Goal: Task Accomplishment & Management: Manage account settings

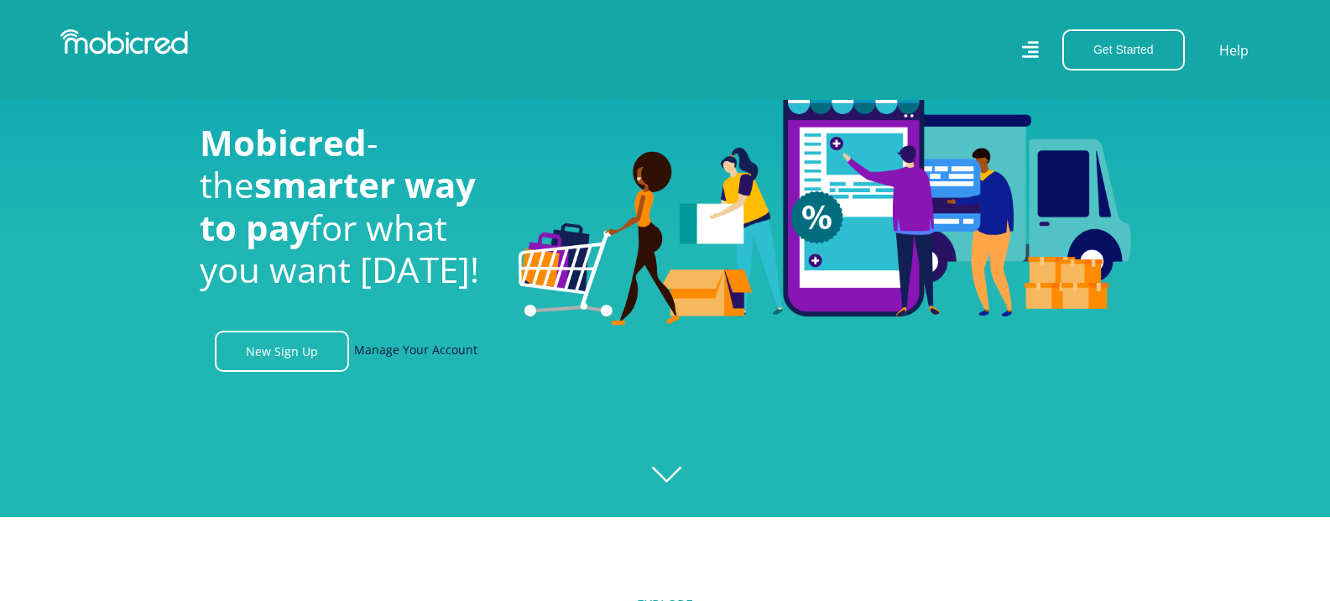
scroll to position [0, 1196]
click at [419, 358] on link "Manage Your Account" at bounding box center [415, 351] width 123 height 41
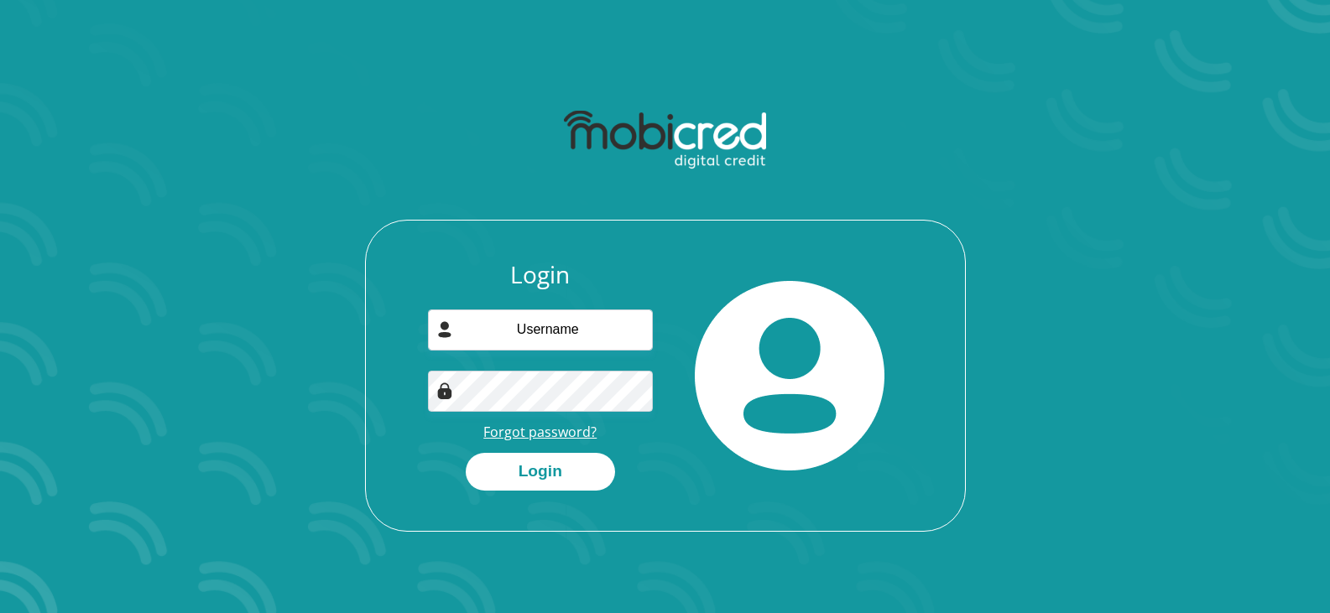
click at [530, 429] on link "Forgot password?" at bounding box center [539, 432] width 113 height 18
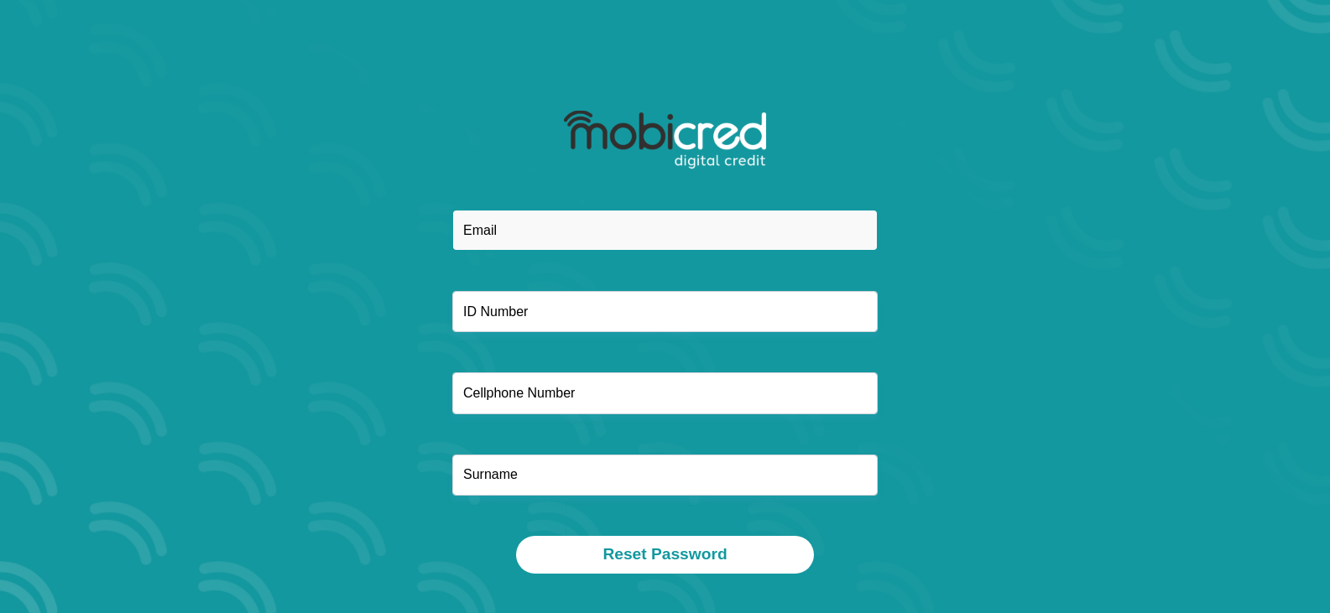
click at [547, 219] on input "email" at bounding box center [664, 230] width 425 height 41
type input "taylor.charlton@gmail.com"
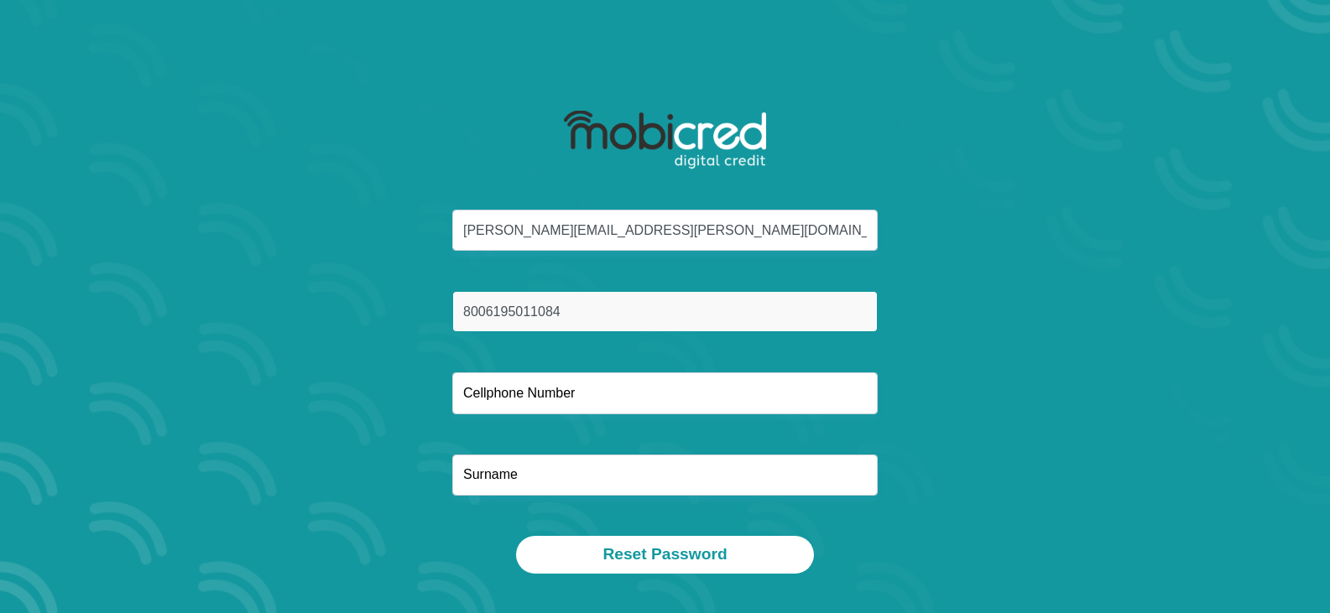
type input "8006195011084"
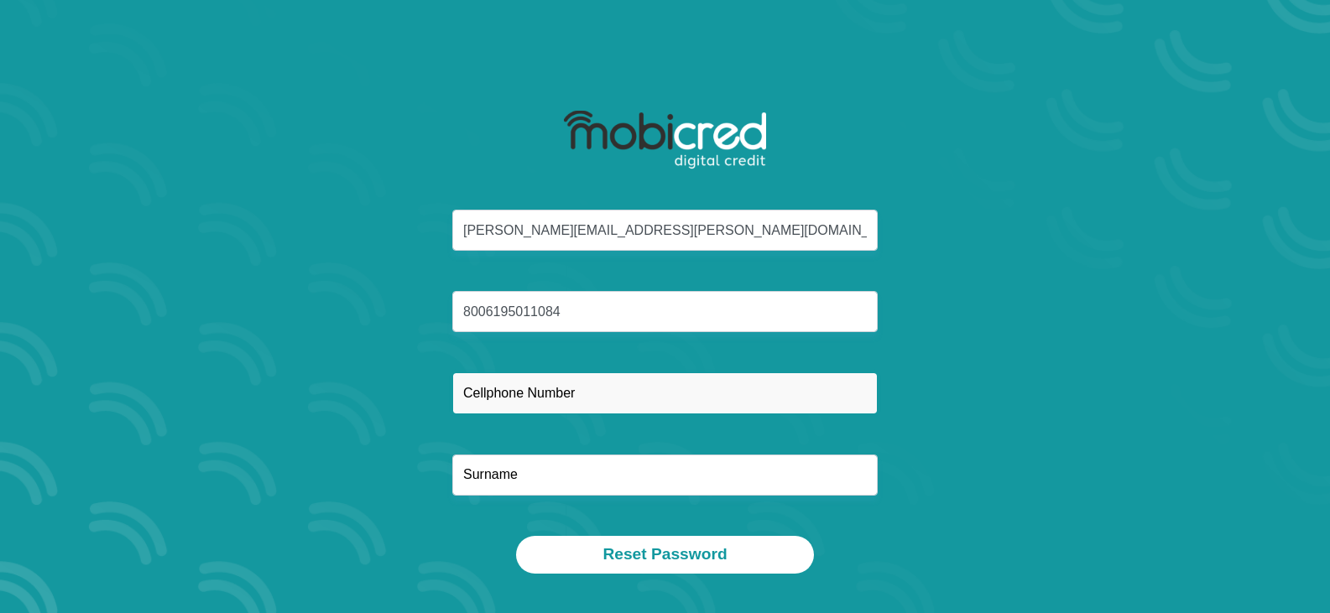
click at [554, 391] on input "text" at bounding box center [664, 393] width 425 height 41
type input "0824418047"
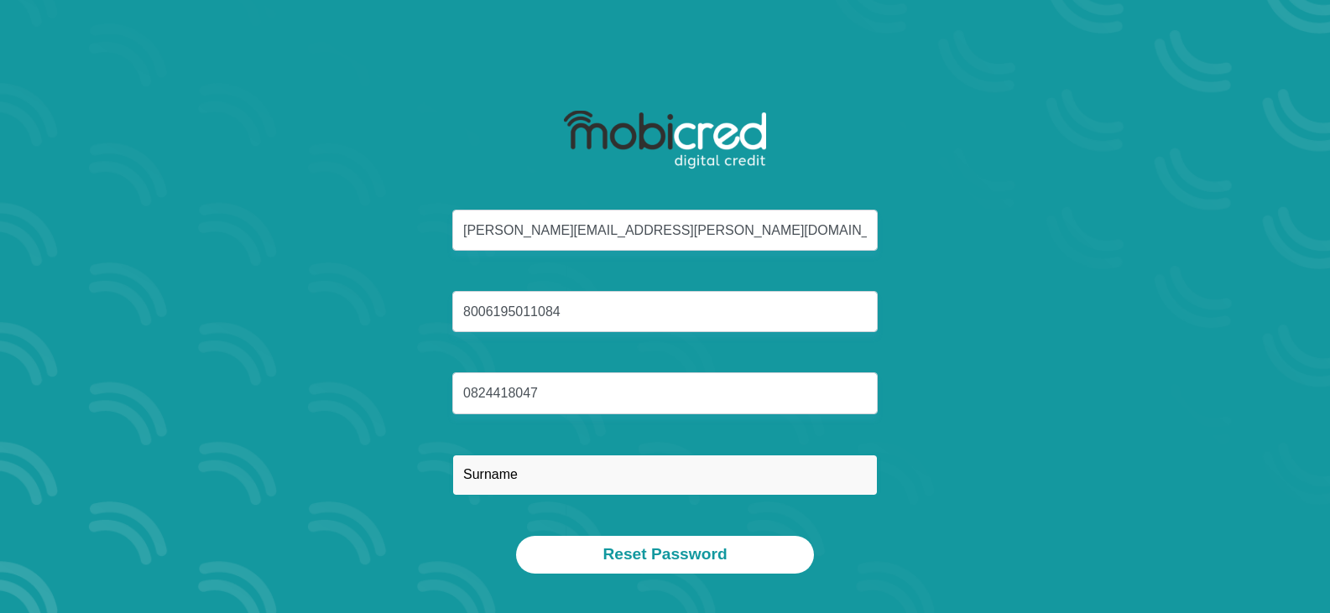
click at [524, 475] on input "text" at bounding box center [664, 475] width 425 height 41
type input "Taylor"
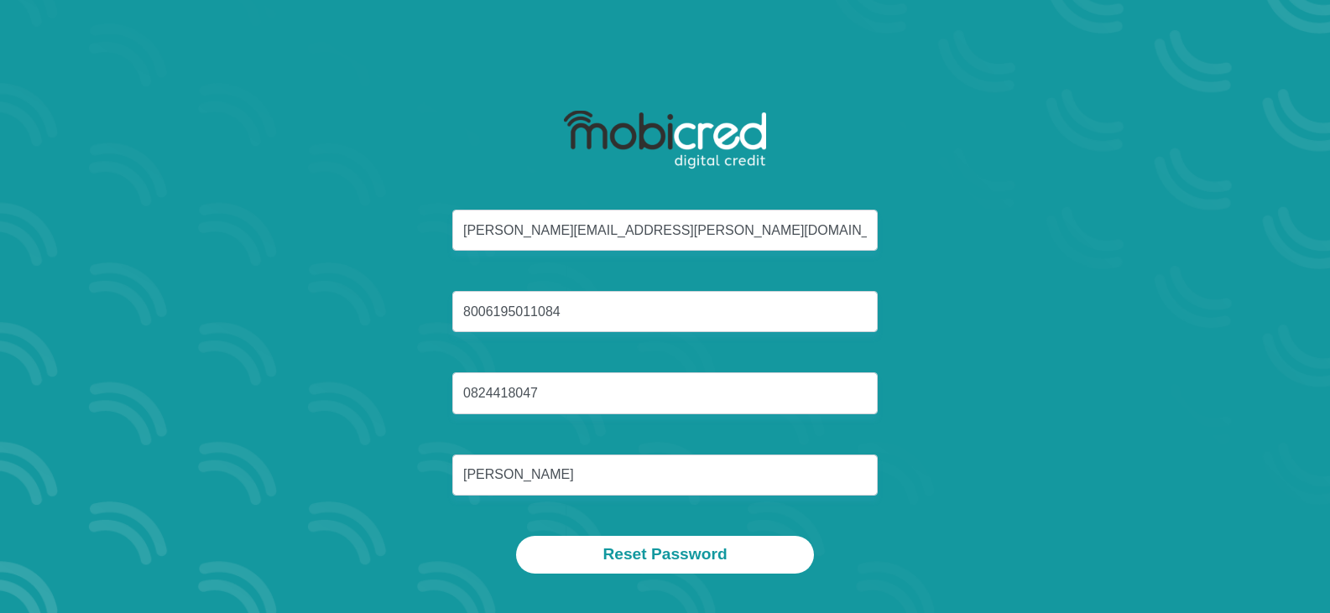
click at [947, 518] on div "taylor.charlton@gmail.com 8006195011084 0824418047 Taylor" at bounding box center [665, 373] width 901 height 326
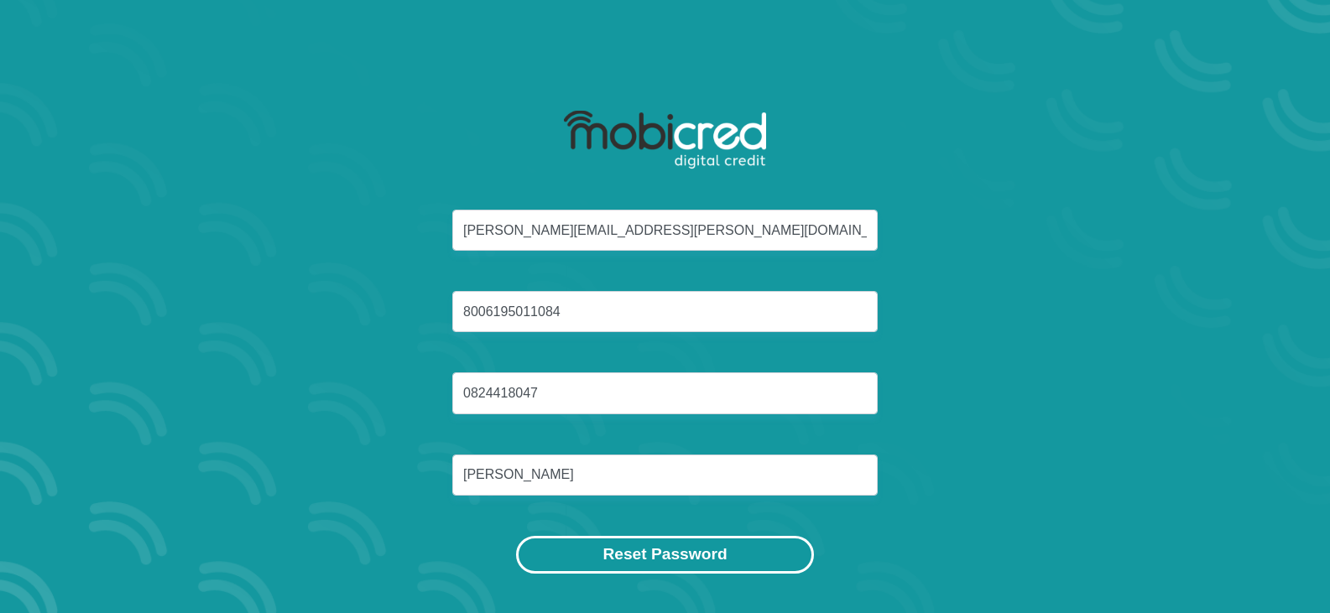
click at [636, 549] on button "Reset Password" at bounding box center [664, 555] width 297 height 38
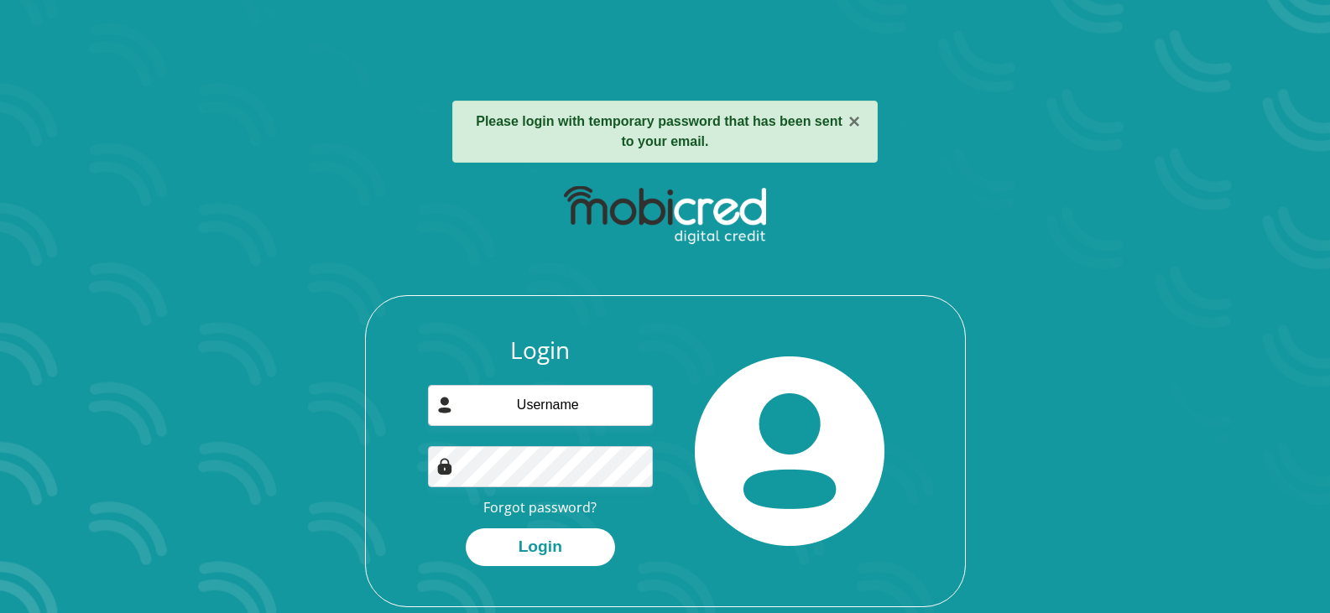
click at [1259, 302] on section "× Please login with temporary password that has been sent to your email. Login …" at bounding box center [665, 306] width 1330 height 613
click at [537, 413] on input "email" at bounding box center [540, 405] width 225 height 41
type input "taylor.charlton@gmail.com"
click at [506, 554] on button "Login" at bounding box center [540, 548] width 149 height 38
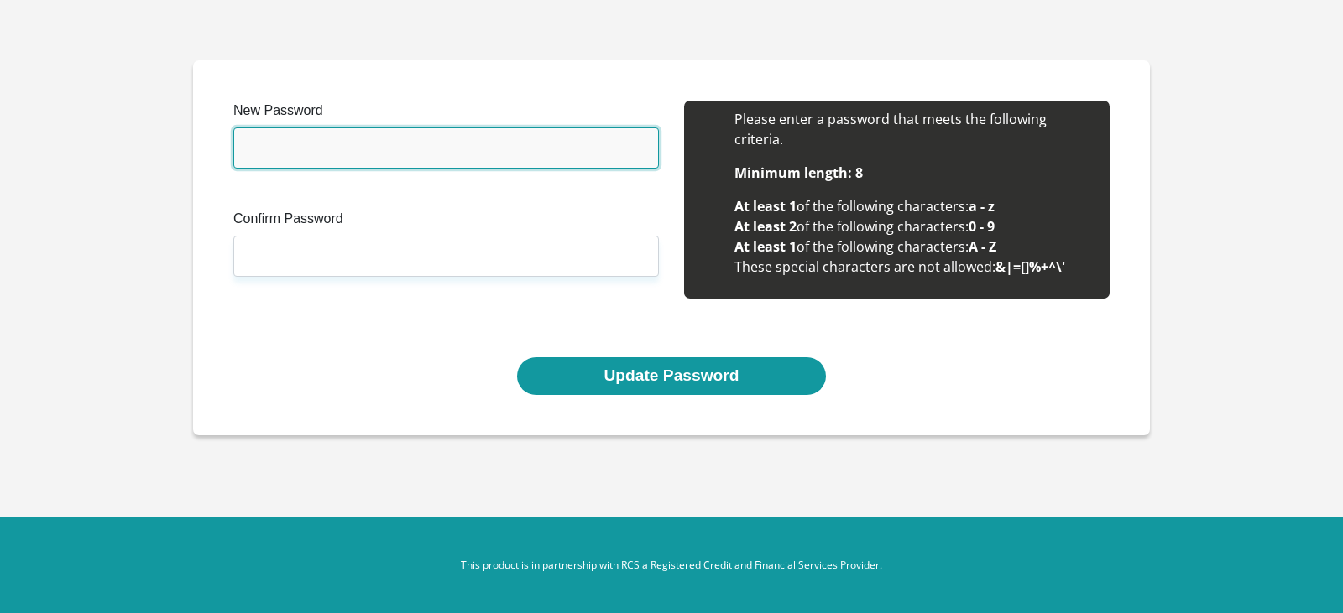
click at [292, 142] on input "New Password" at bounding box center [445, 148] width 425 height 41
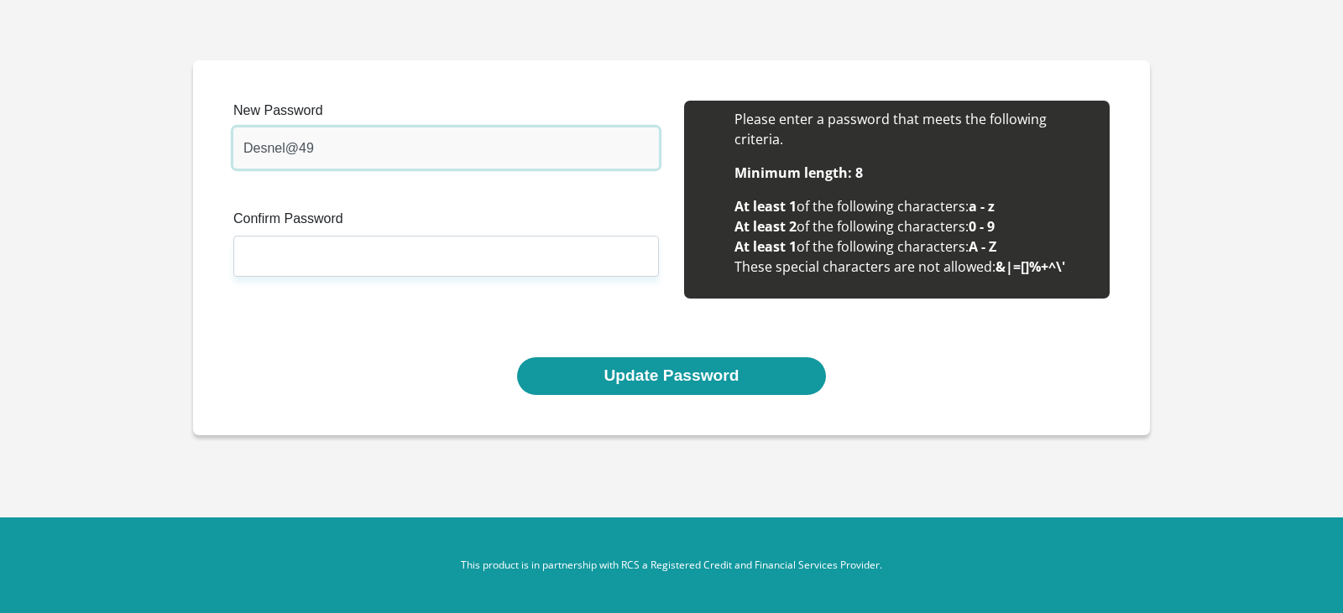
type input "Desnel@49"
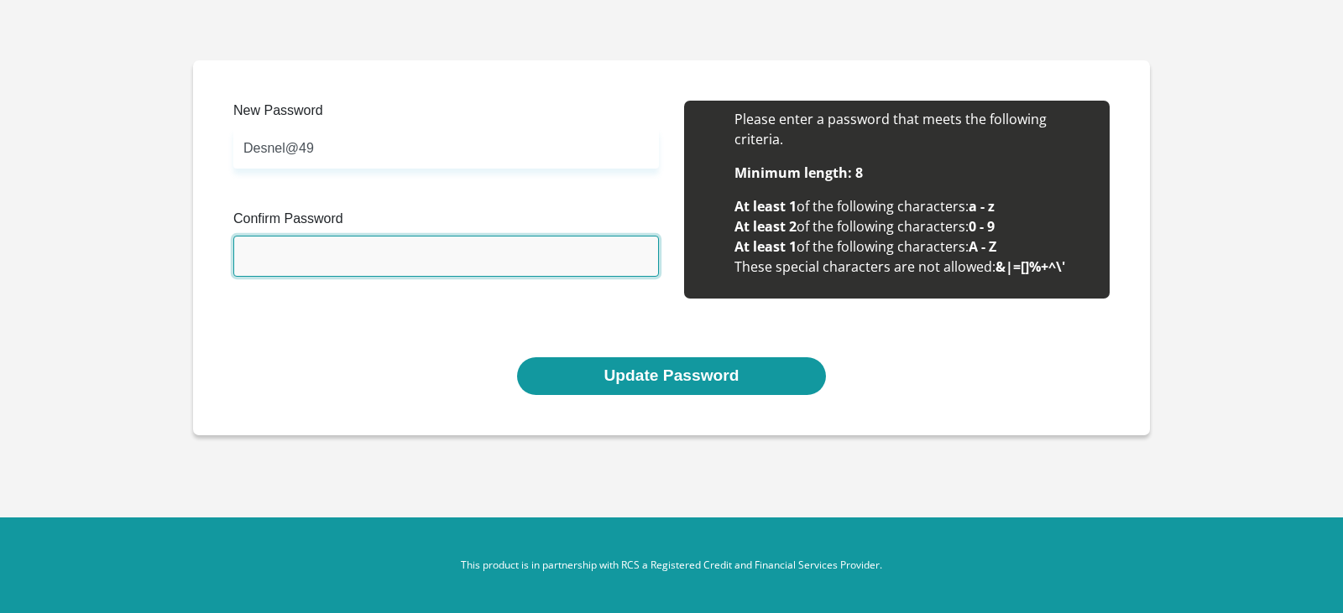
click at [383, 263] on input "Confirm Password" at bounding box center [445, 256] width 425 height 41
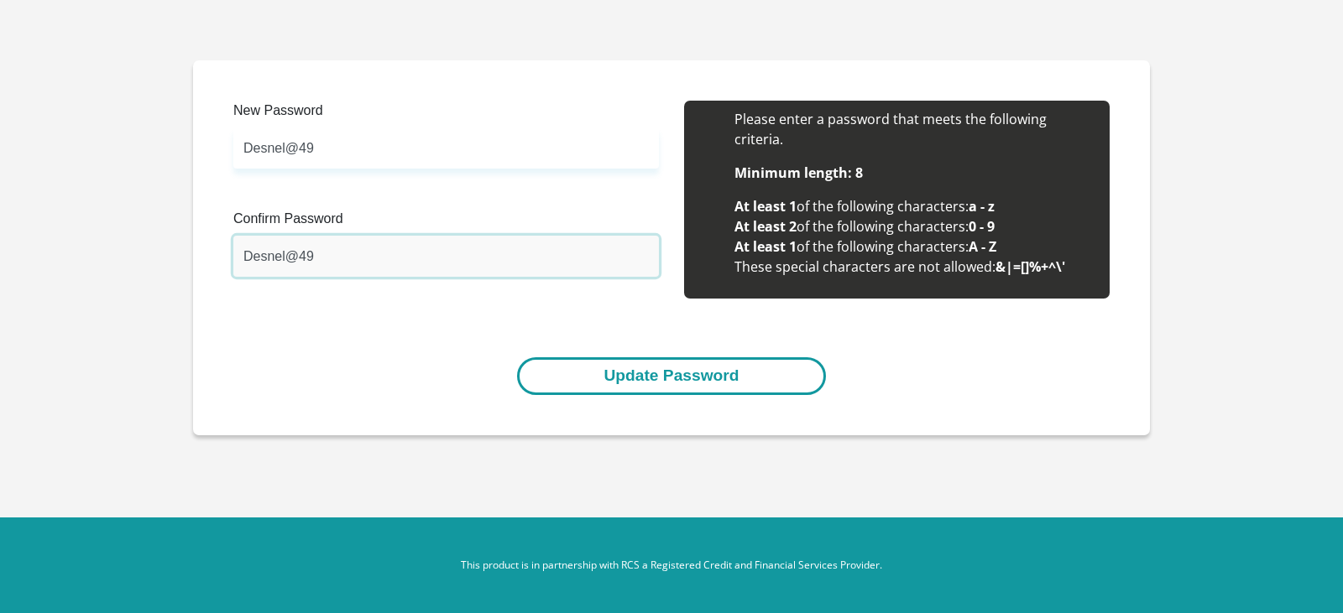
type input "Desnel@49"
click at [626, 379] on button "Update Password" at bounding box center [671, 376] width 308 height 38
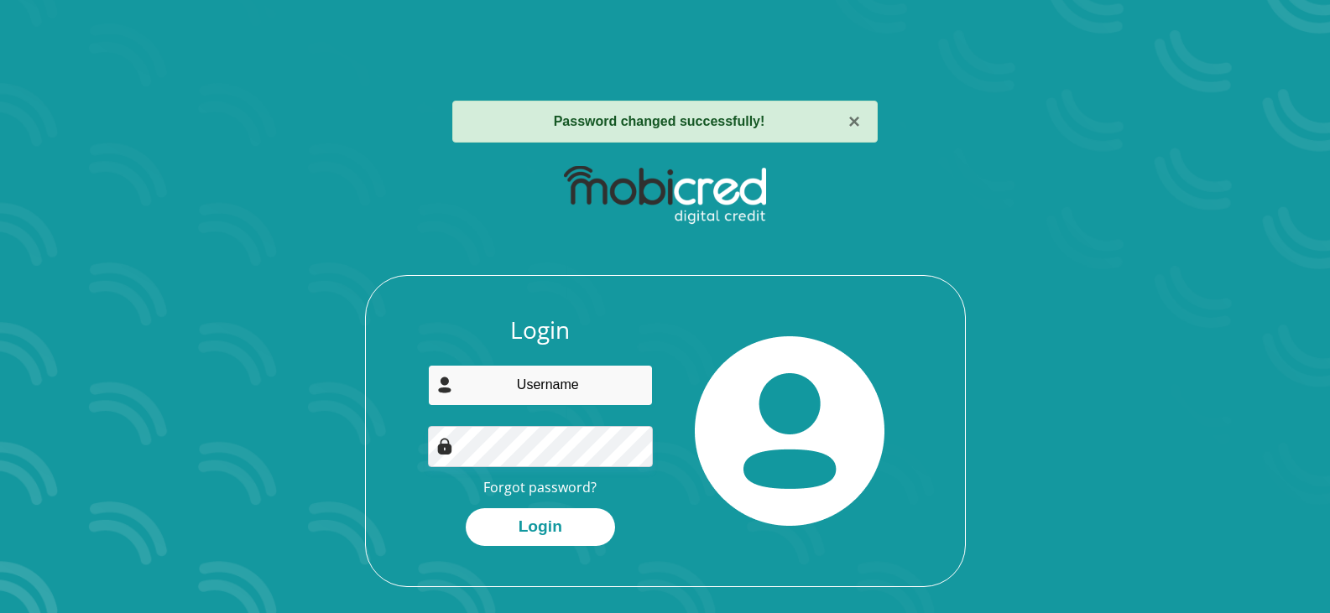
drag, startPoint x: 0, startPoint y: 0, endPoint x: 626, endPoint y: 379, distance: 732.0
click at [626, 379] on input "email" at bounding box center [540, 385] width 225 height 41
type input "taylor.charlton@gmail.com"
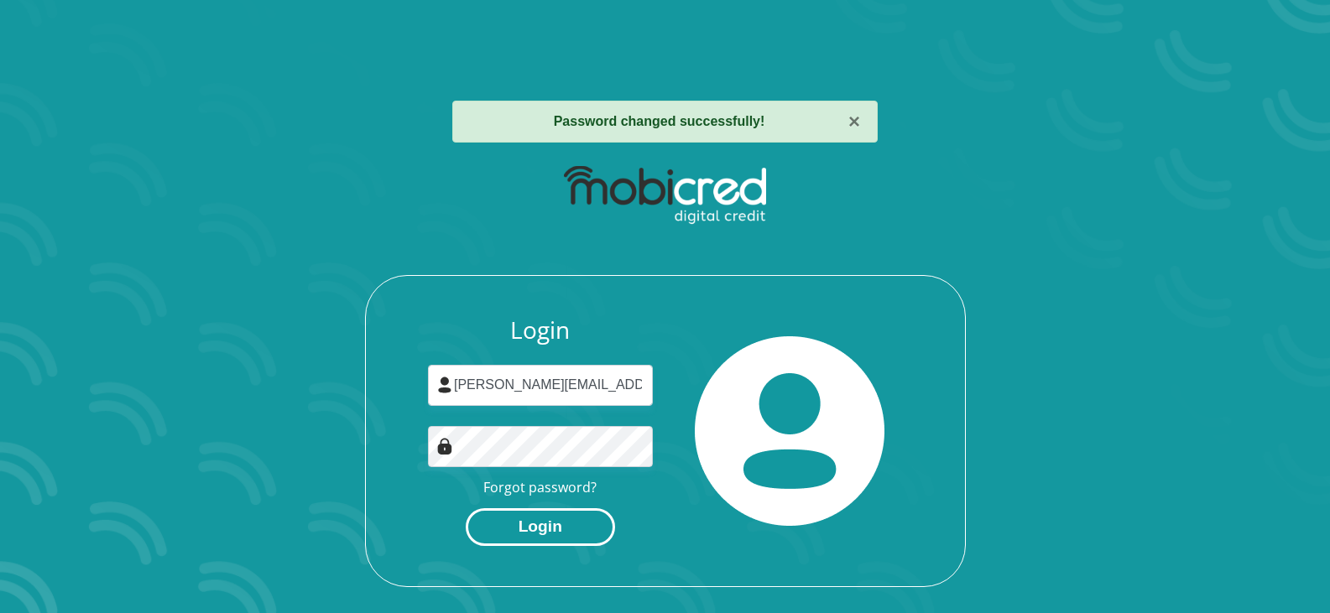
click at [552, 535] on button "Login" at bounding box center [540, 528] width 149 height 38
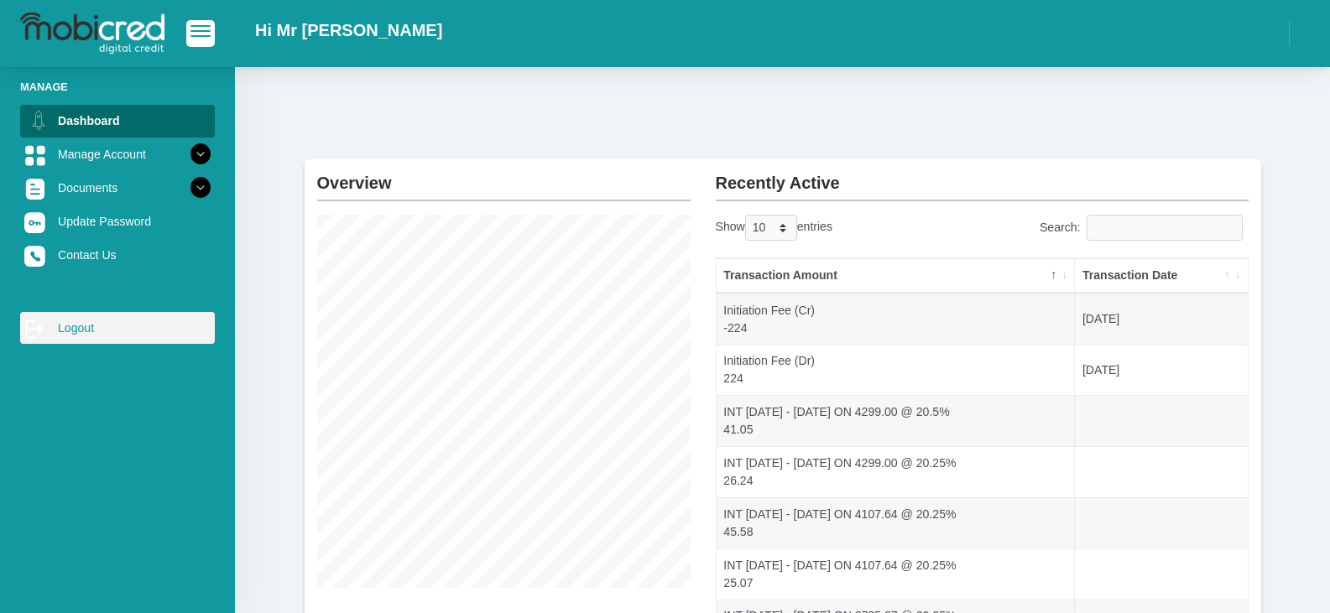
click at [56, 324] on link "log out Logout" at bounding box center [117, 328] width 195 height 32
